Goal: Task Accomplishment & Management: Manage account settings

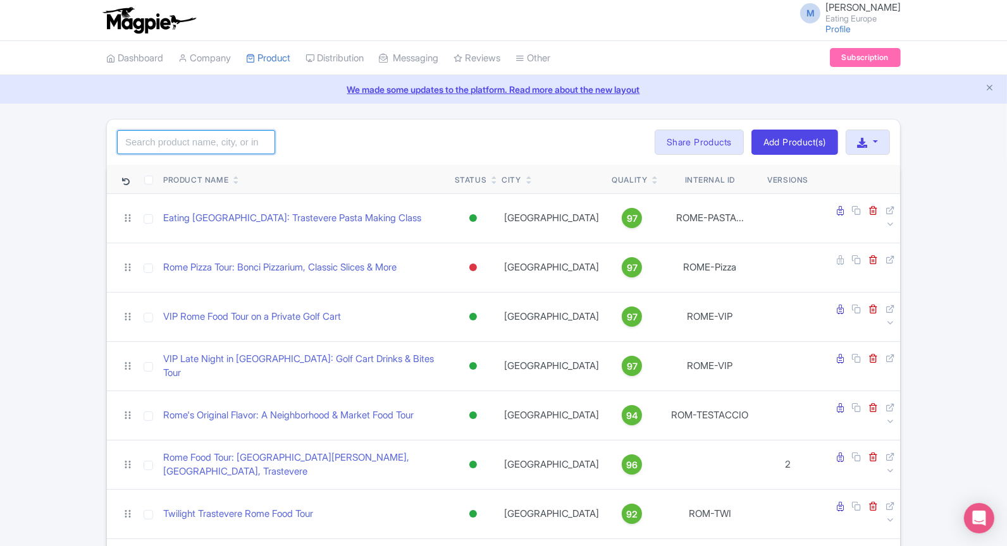
click at [228, 135] on input "search" at bounding box center [196, 142] width 158 height 24
type input "l"
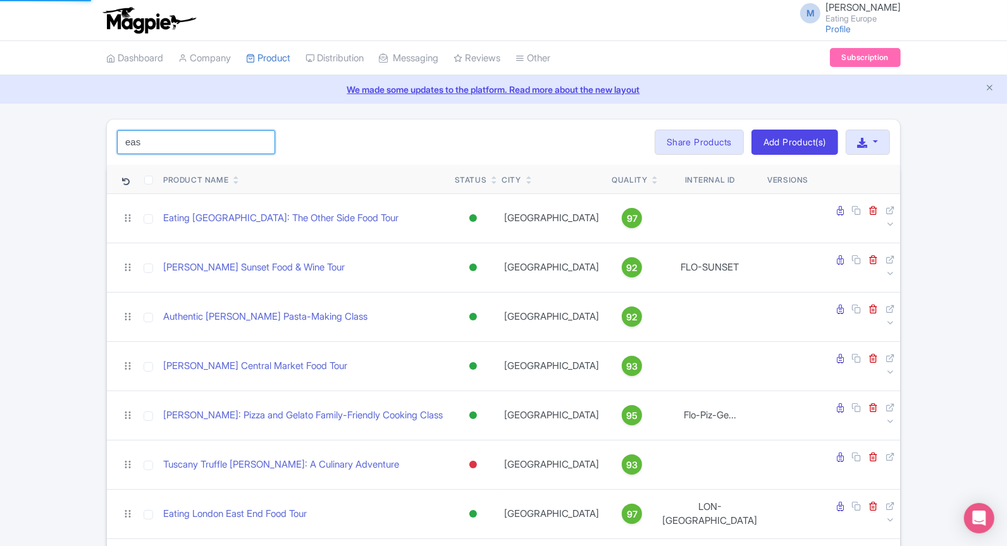
type input "east"
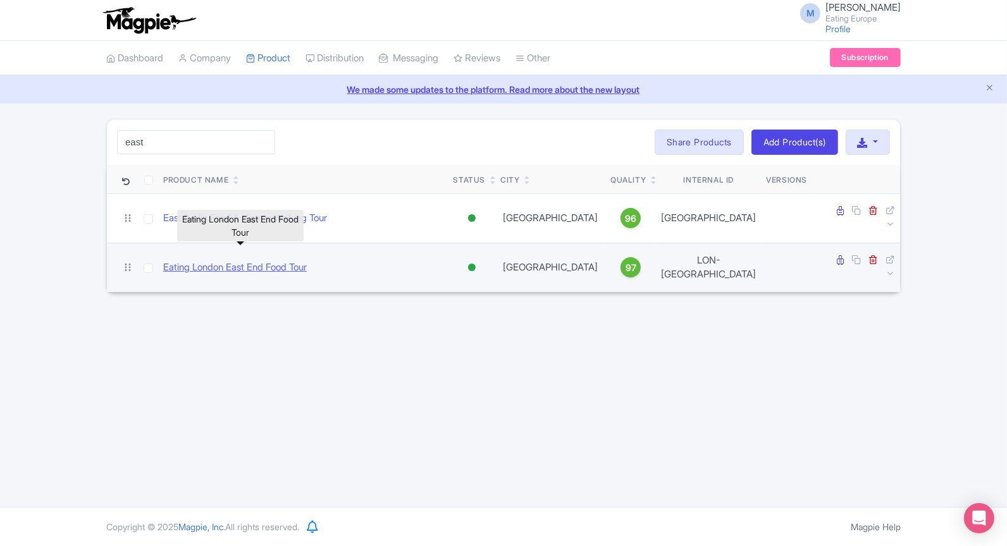
click at [205, 260] on link "Eating London East End Food Tour" at bounding box center [235, 267] width 144 height 15
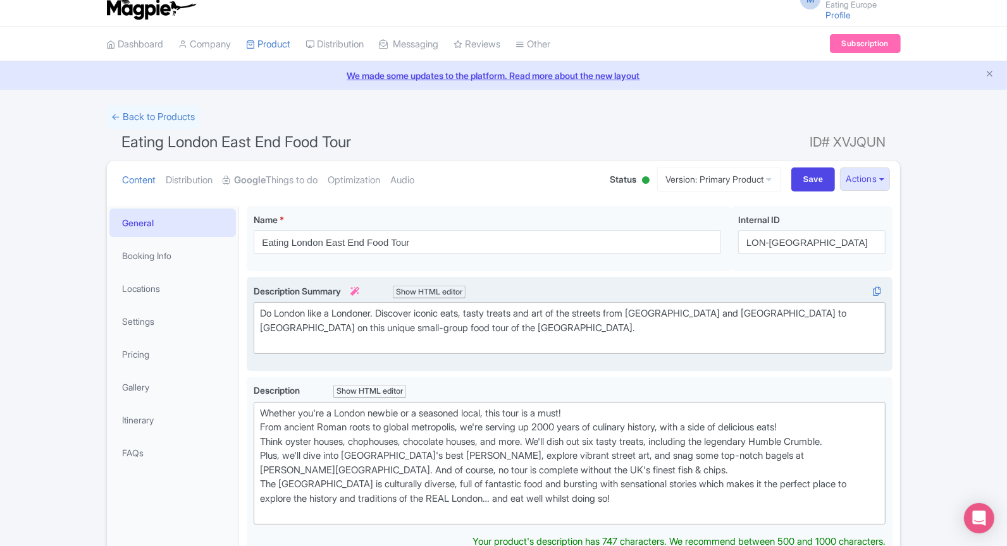
scroll to position [16, 0]
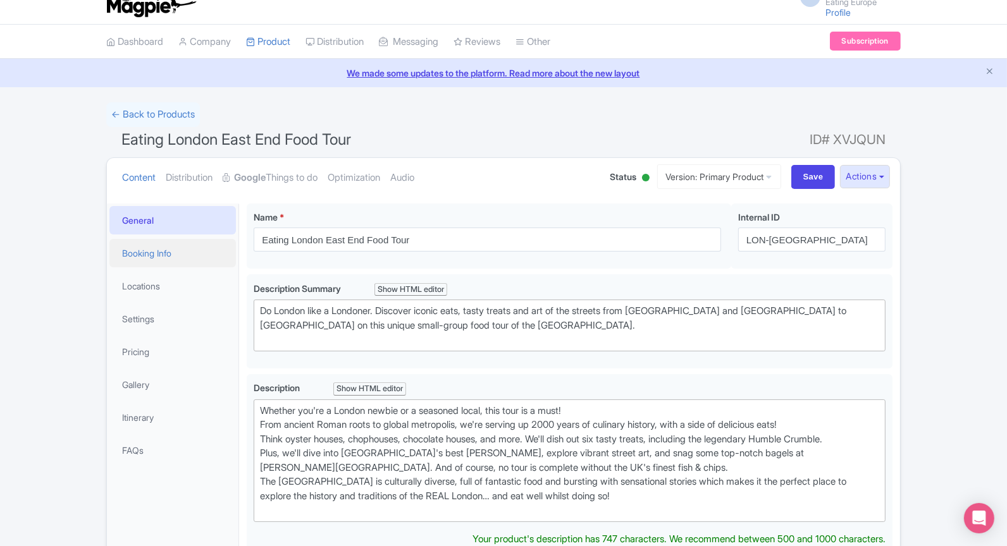
click at [182, 260] on link "Booking Info" at bounding box center [172, 253] width 126 height 28
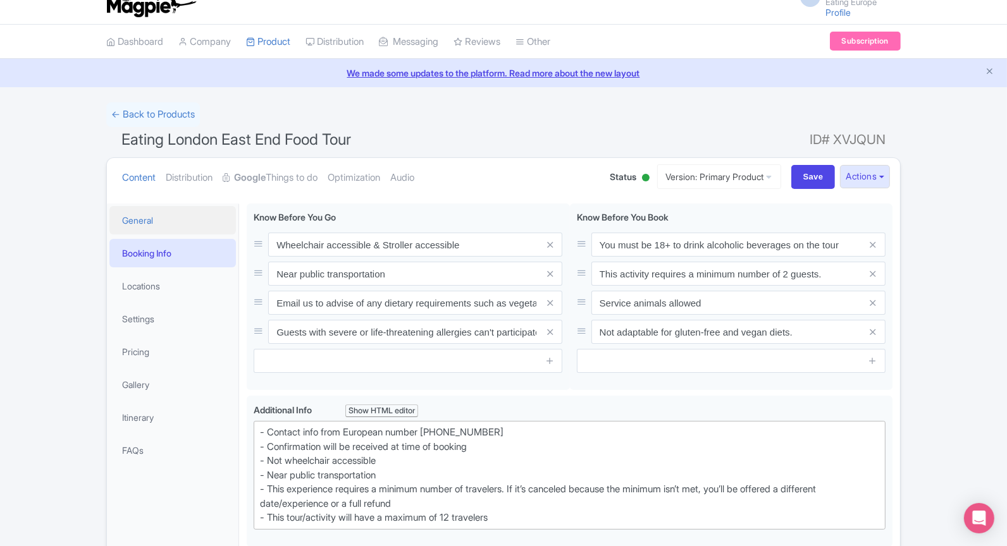
click at [170, 221] on link "General" at bounding box center [172, 220] width 126 height 28
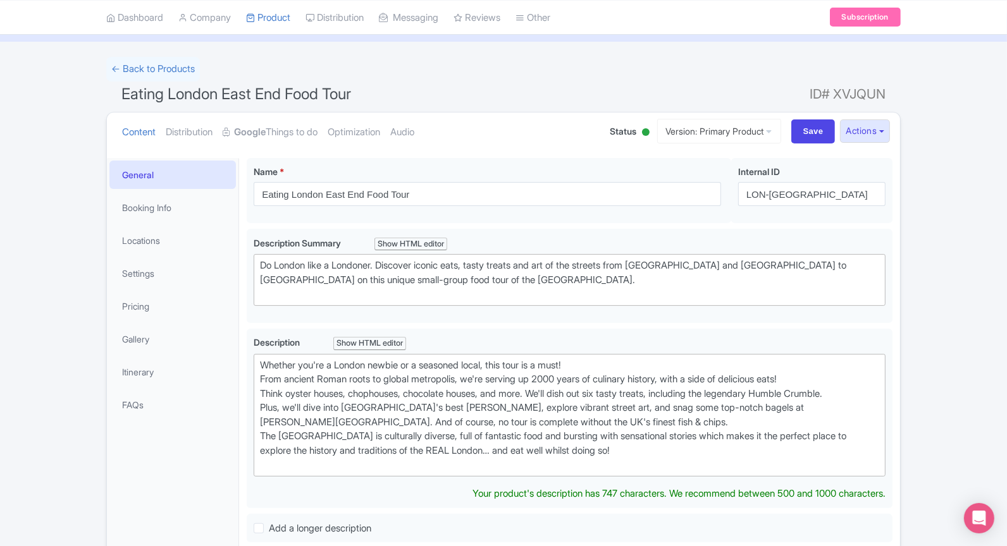
scroll to position [66, 0]
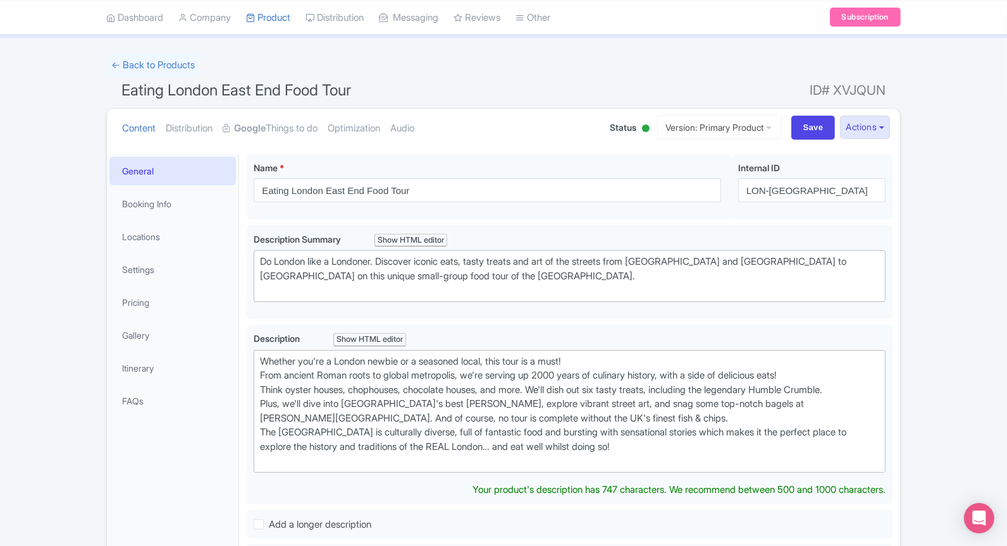
type trix-editor "<div>Whether you're a London newbie or a seasoned local, this tour is a must!<b…"
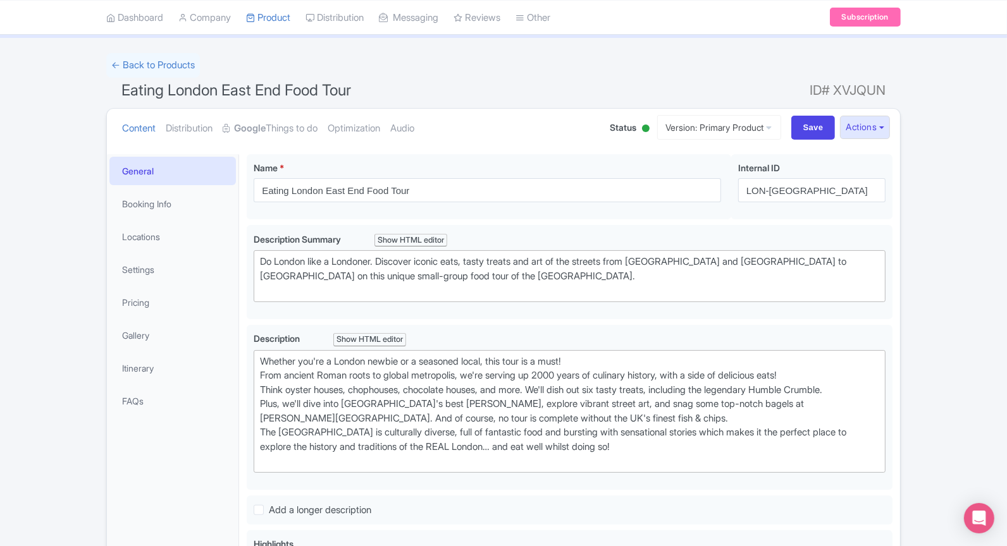
scroll to position [359, 0]
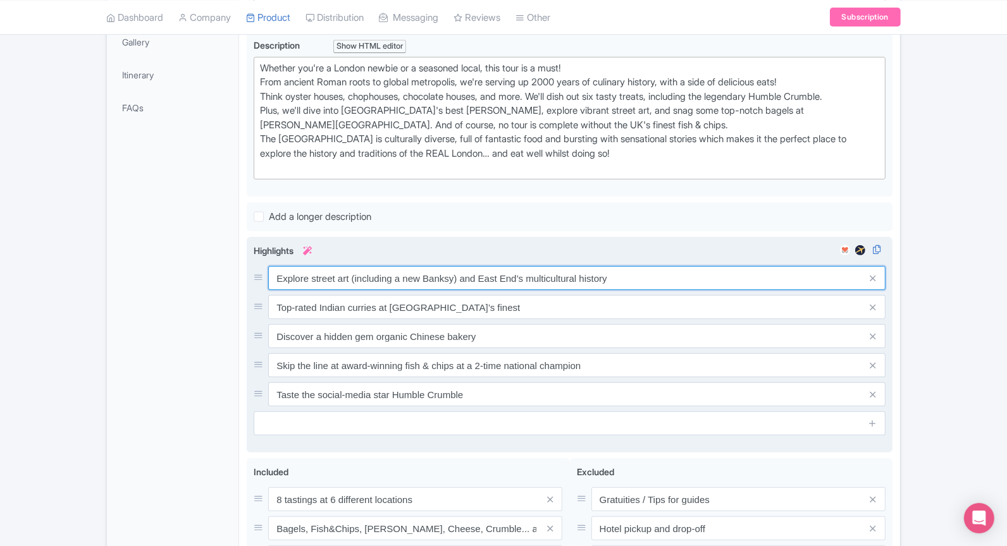
drag, startPoint x: 352, startPoint y: 271, endPoint x: 457, endPoint y: 276, distance: 105.7
click at [457, 276] on input "Explore street art (including a new Banksy) and East End’s multicultural history" at bounding box center [576, 278] width 617 height 24
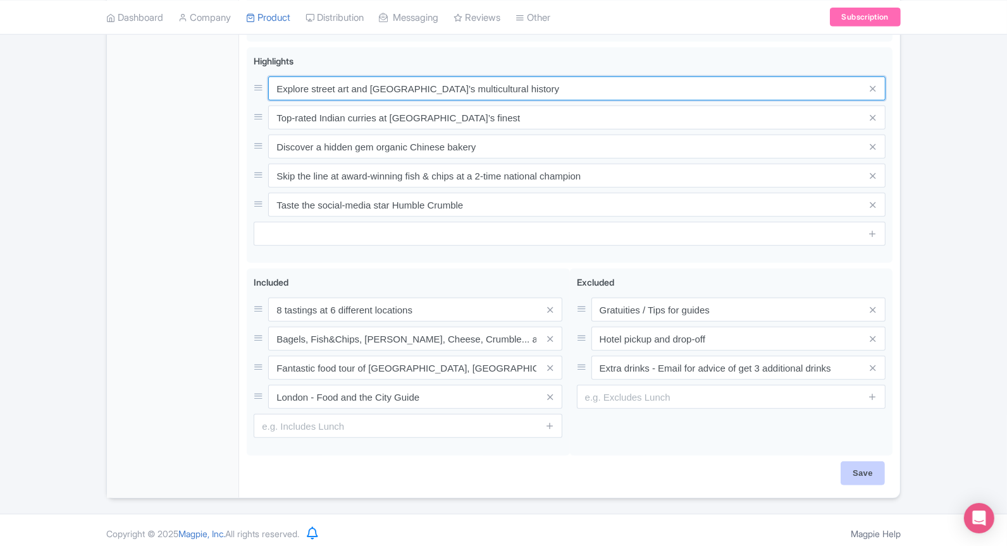
type input "Explore street art and [GEOGRAPHIC_DATA]’s multicultural history"
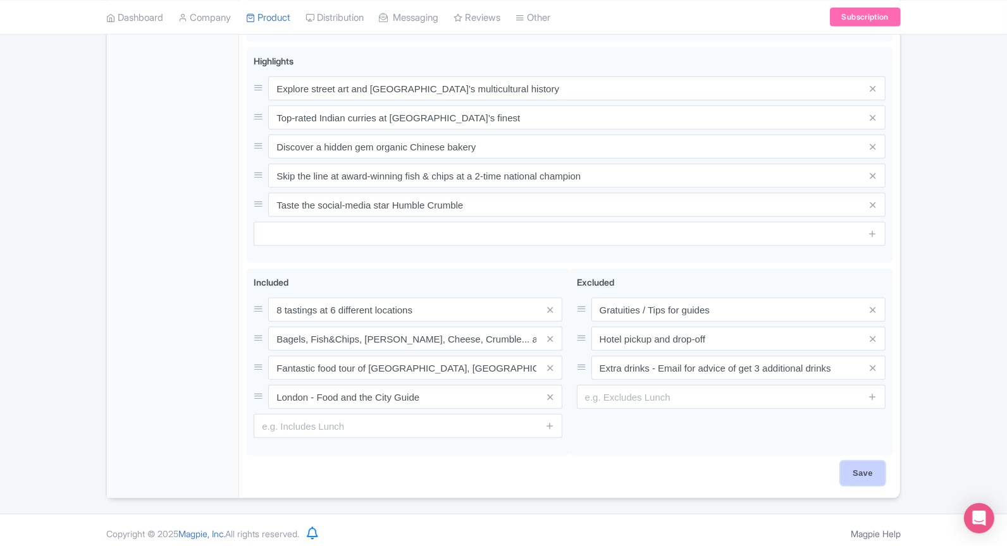
click at [879, 472] on input "Save" at bounding box center [862, 474] width 44 height 24
type input "Saving..."
